Goal: Find specific page/section: Find specific page/section

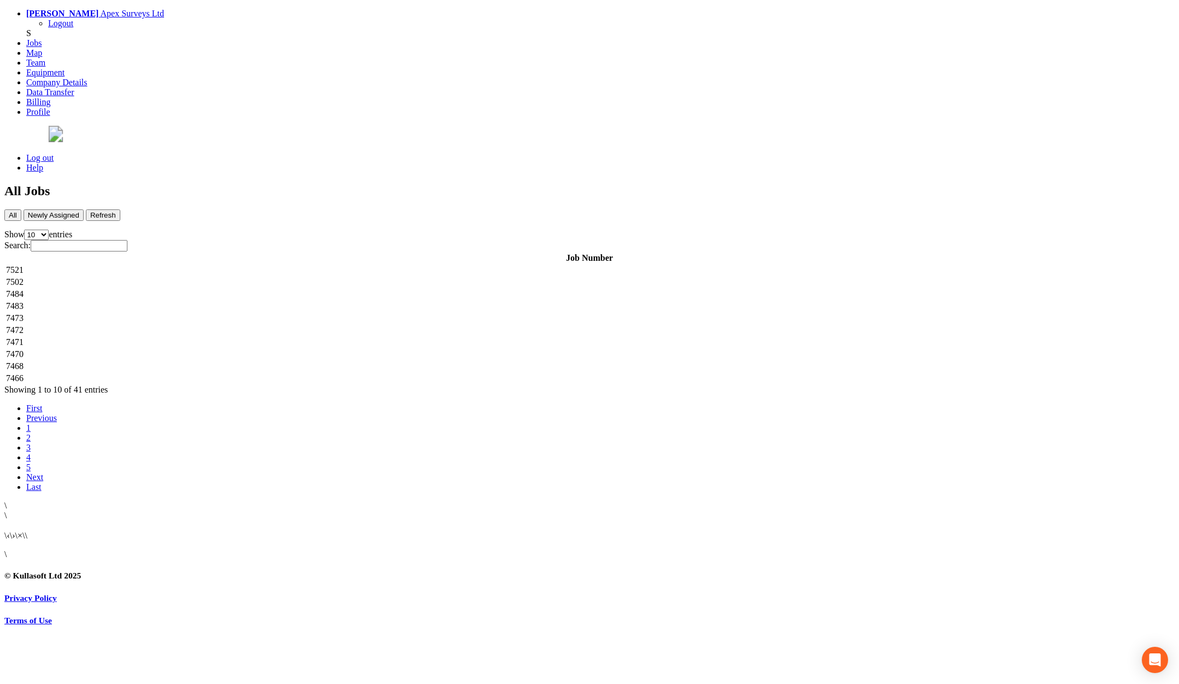
click at [272, 265] on td "7521" at bounding box center [589, 270] width 1169 height 11
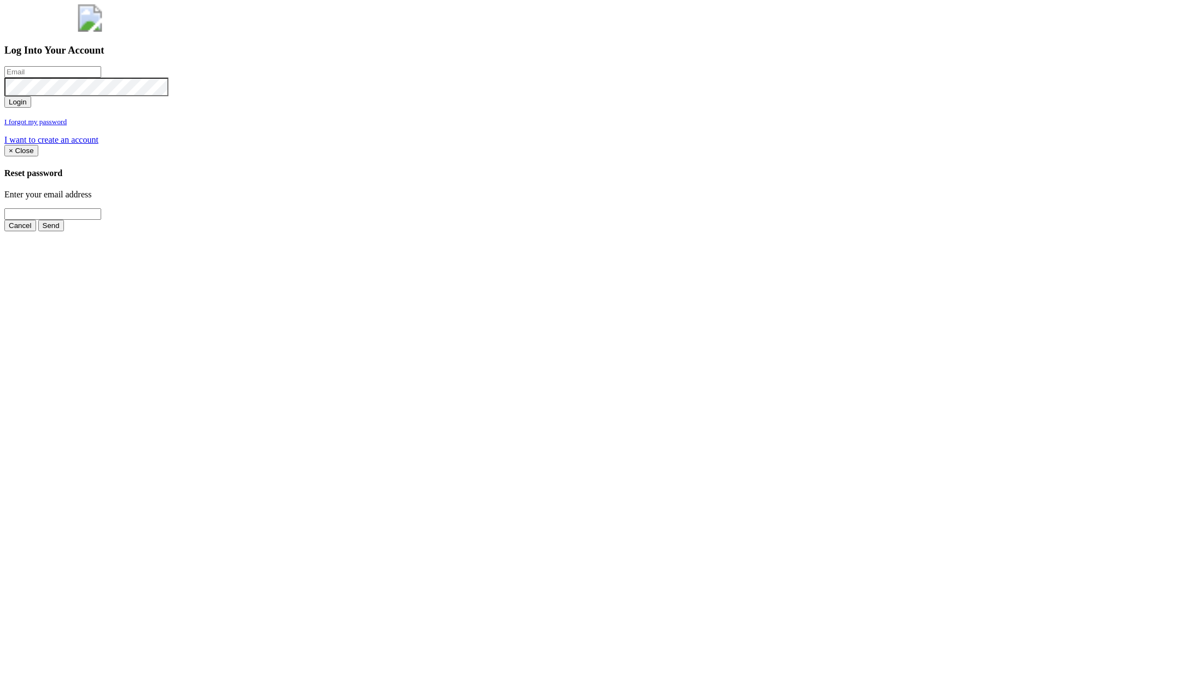
click at [101, 78] on input "email" at bounding box center [52, 71] width 97 height 11
type input "a@[DOMAIN_NAME]"
click at [4, 96] on button "Login" at bounding box center [17, 101] width 27 height 11
